Goal: Task Accomplishment & Management: Manage account settings

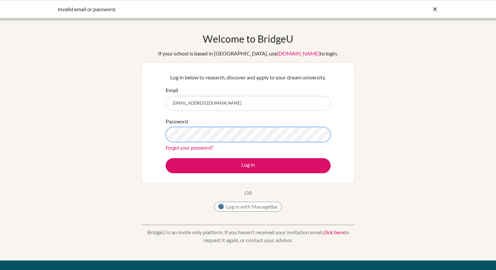
click at [166, 158] on button "Log in" at bounding box center [248, 165] width 165 height 15
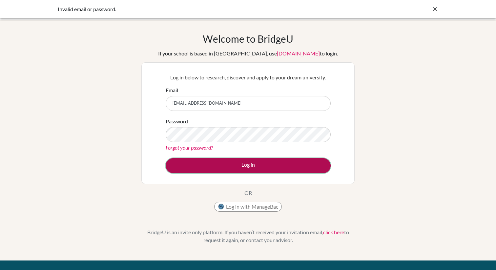
click at [205, 158] on button "Log in" at bounding box center [248, 165] width 165 height 15
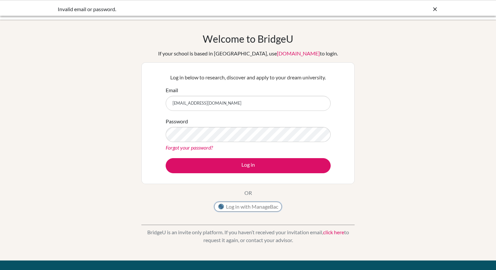
click at [223, 208] on img at bounding box center [221, 206] width 7 height 7
